Goal: Transaction & Acquisition: Purchase product/service

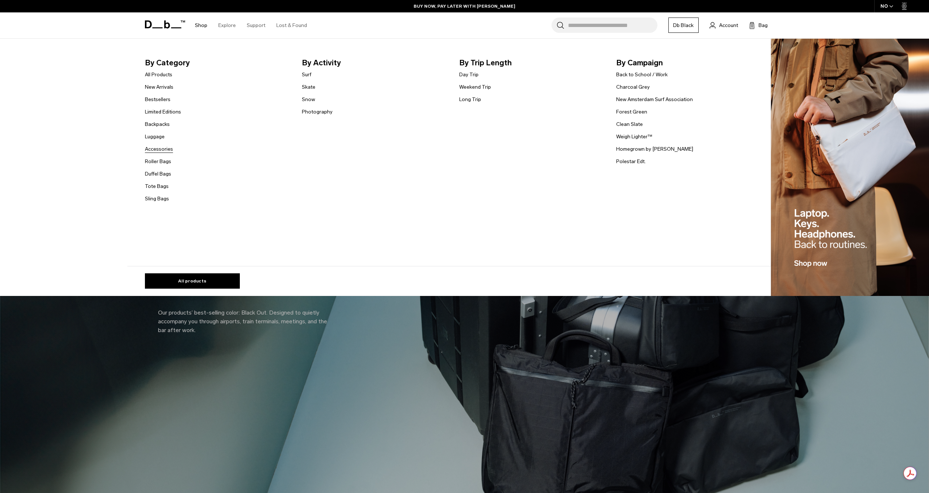
click at [161, 150] on link "Accessories" at bounding box center [159, 149] width 28 height 8
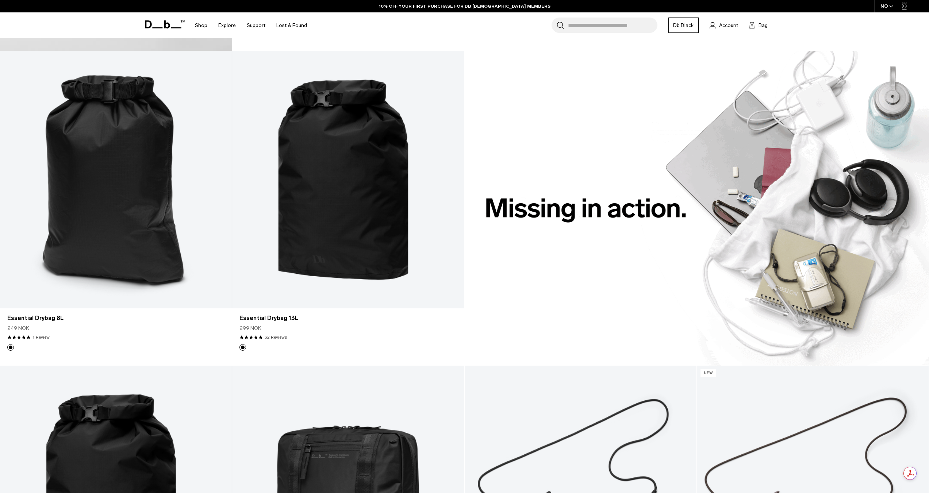
scroll to position [836, 0]
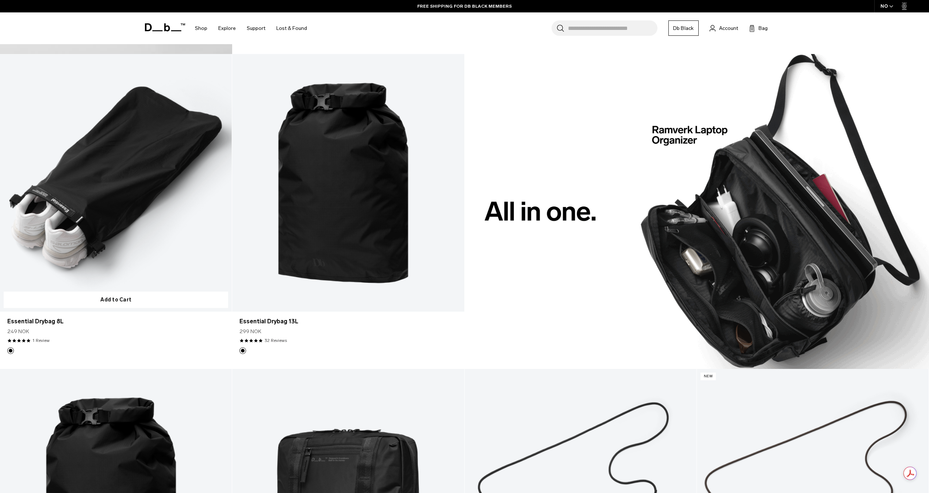
click at [115, 219] on link "Essential Drybag 8L" at bounding box center [116, 183] width 232 height 258
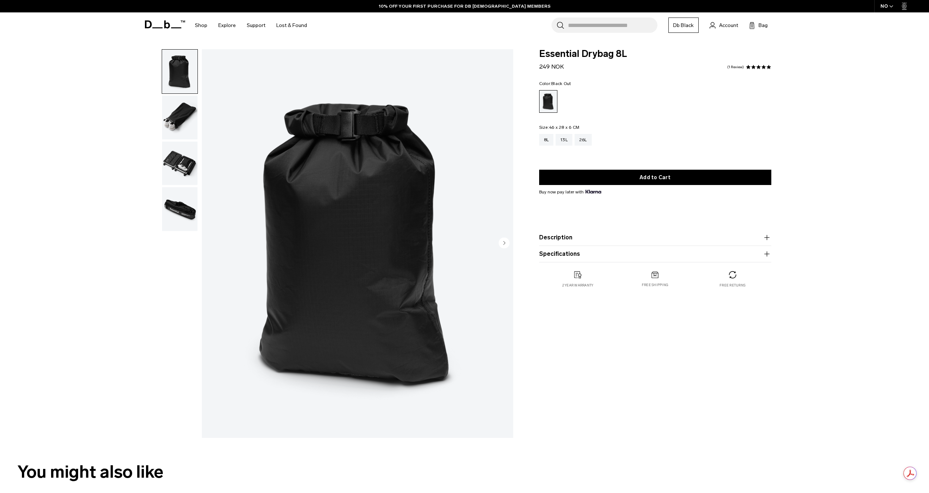
click at [178, 209] on img "button" at bounding box center [179, 209] width 35 height 44
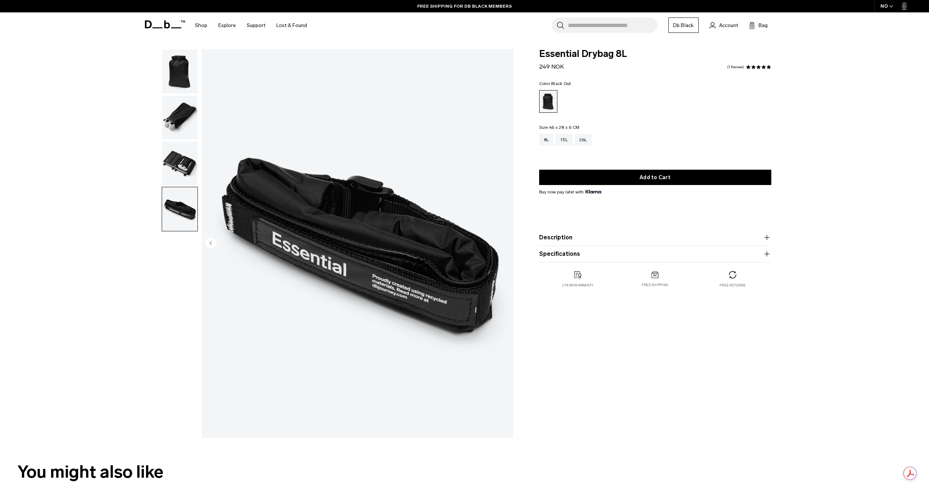
click at [184, 149] on img "button" at bounding box center [179, 164] width 35 height 44
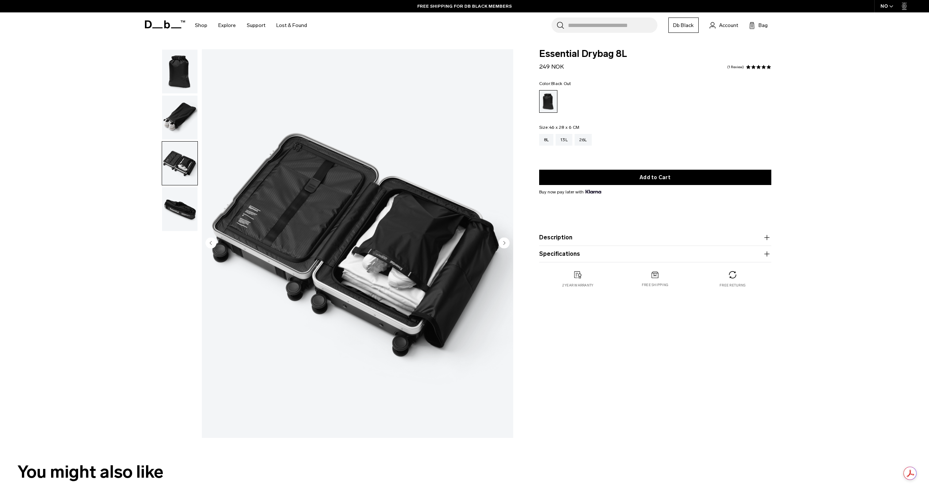
click at [182, 121] on img "button" at bounding box center [179, 118] width 35 height 44
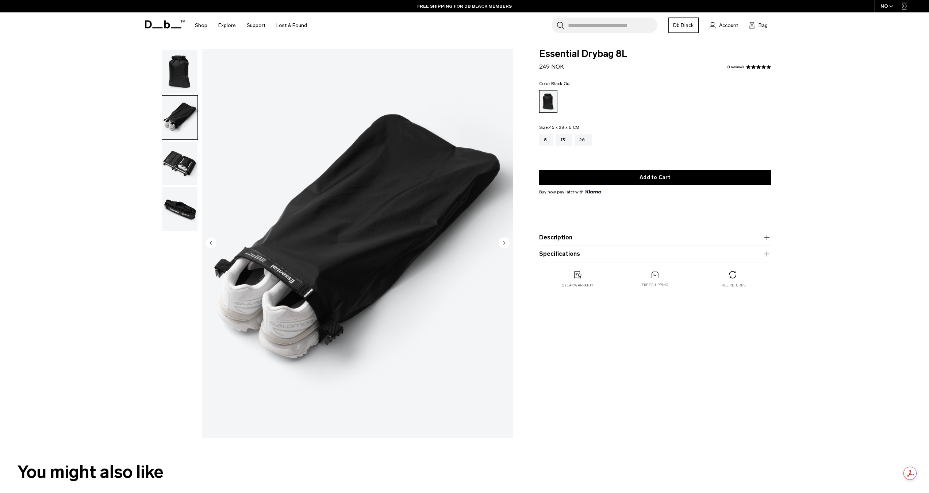
click at [180, 75] on img "button" at bounding box center [179, 72] width 35 height 44
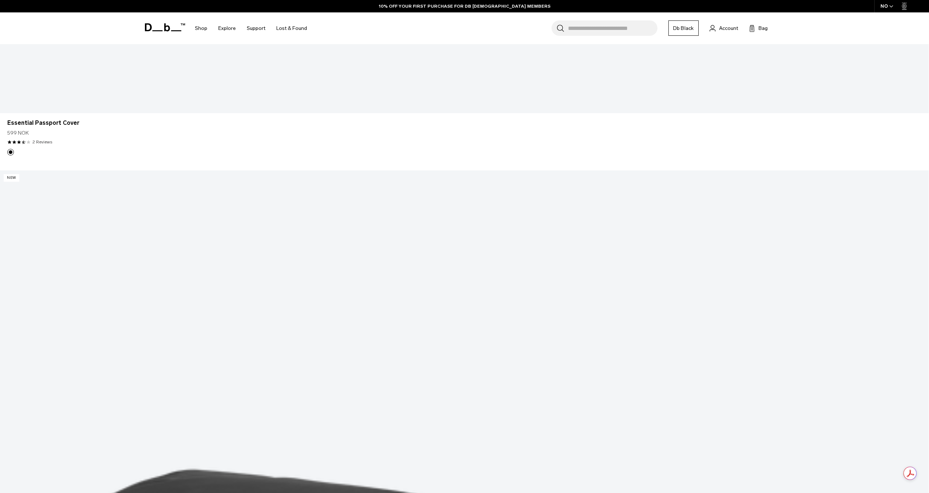
scroll to position [2158, 0]
